Goal: Information Seeking & Learning: Learn about a topic

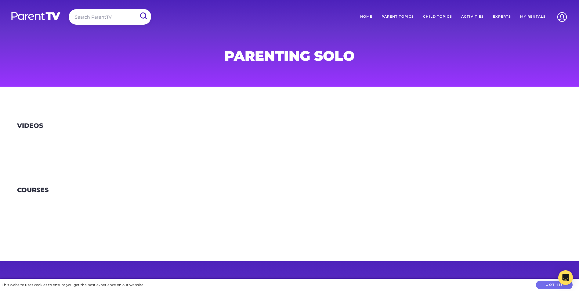
drag, startPoint x: 117, startPoint y: 19, endPoint x: 113, endPoint y: 15, distance: 5.2
click at [114, 16] on input "search" at bounding box center [110, 17] width 82 height 16
type input "separation"
click at [135, 9] on input "submit" at bounding box center [143, 16] width 16 height 14
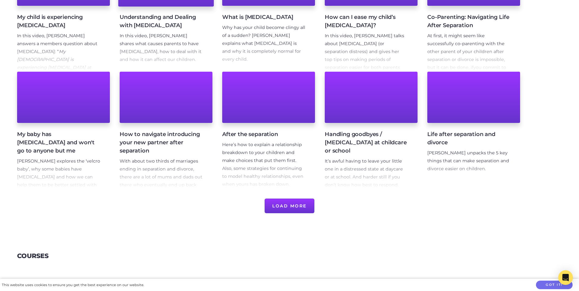
scroll to position [61, 0]
